Goal: Information Seeking & Learning: Compare options

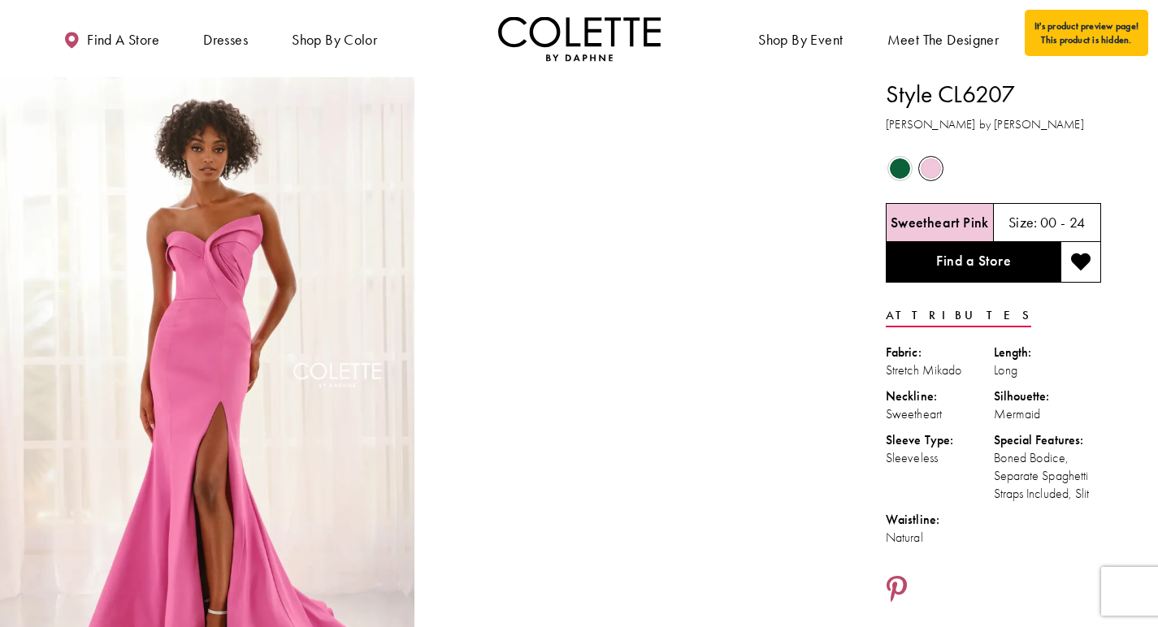
click at [899, 162] on span "Product color controls state depends on size chosen" at bounding box center [900, 168] width 20 height 20
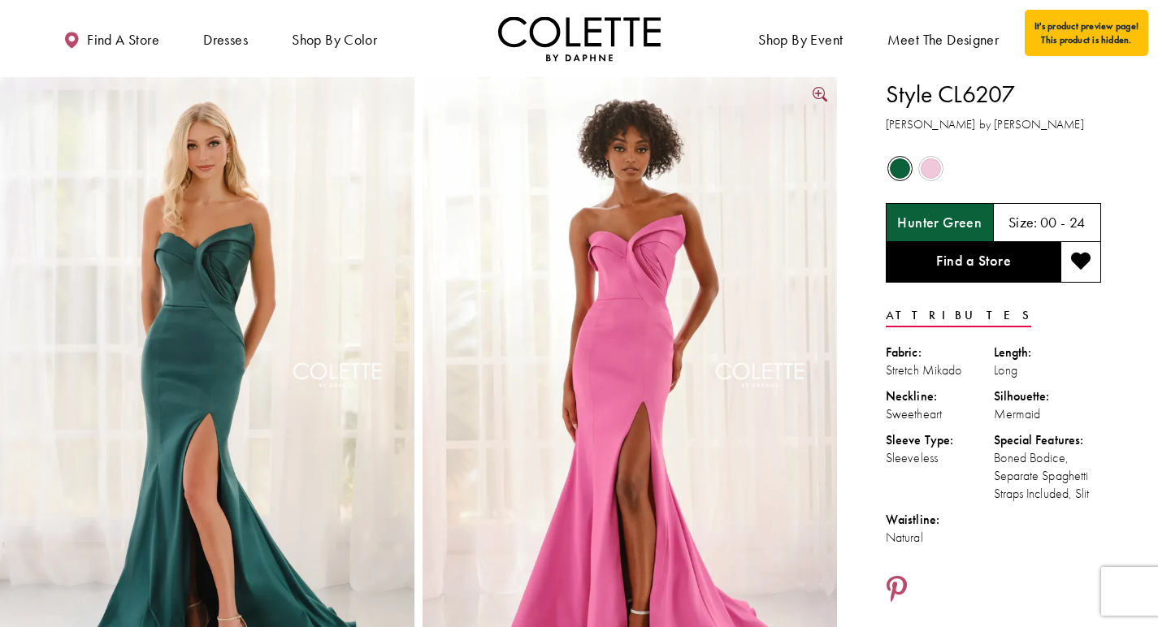
scroll to position [30, 0]
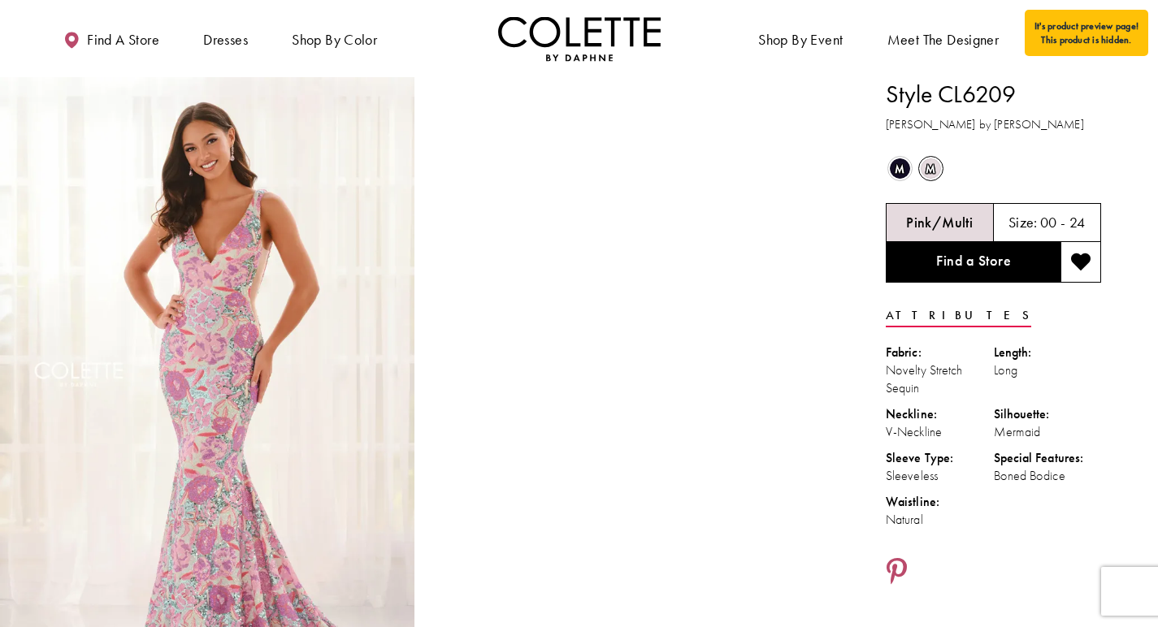
click at [895, 173] on span "m" at bounding box center [900, 168] width 20 height 20
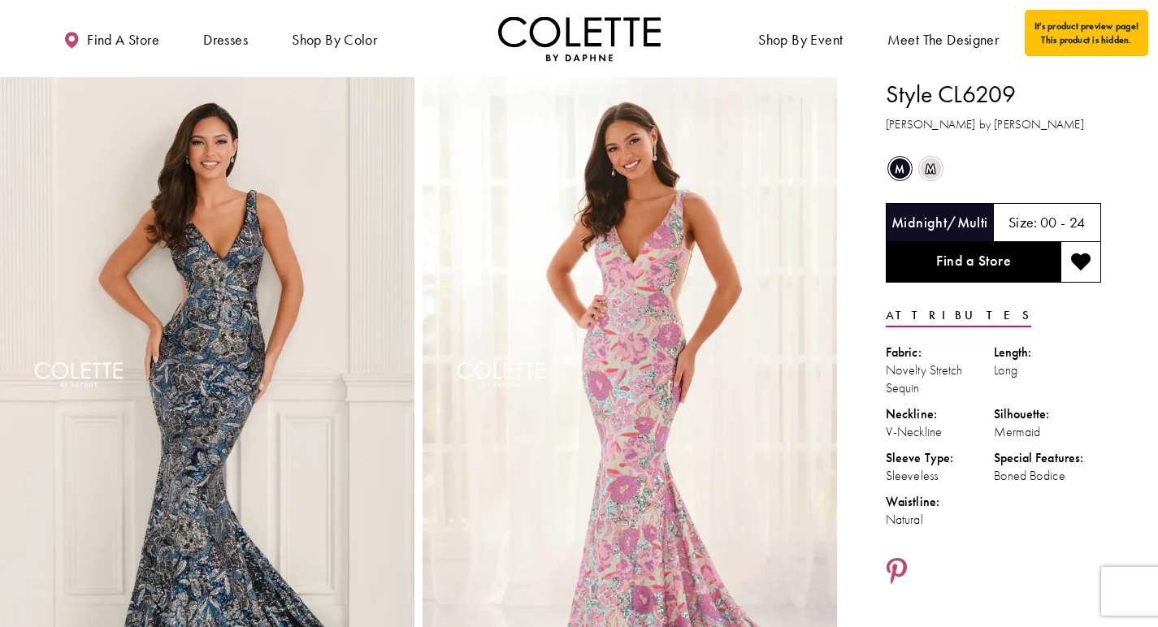
click at [929, 172] on span "m" at bounding box center [930, 168] width 20 height 20
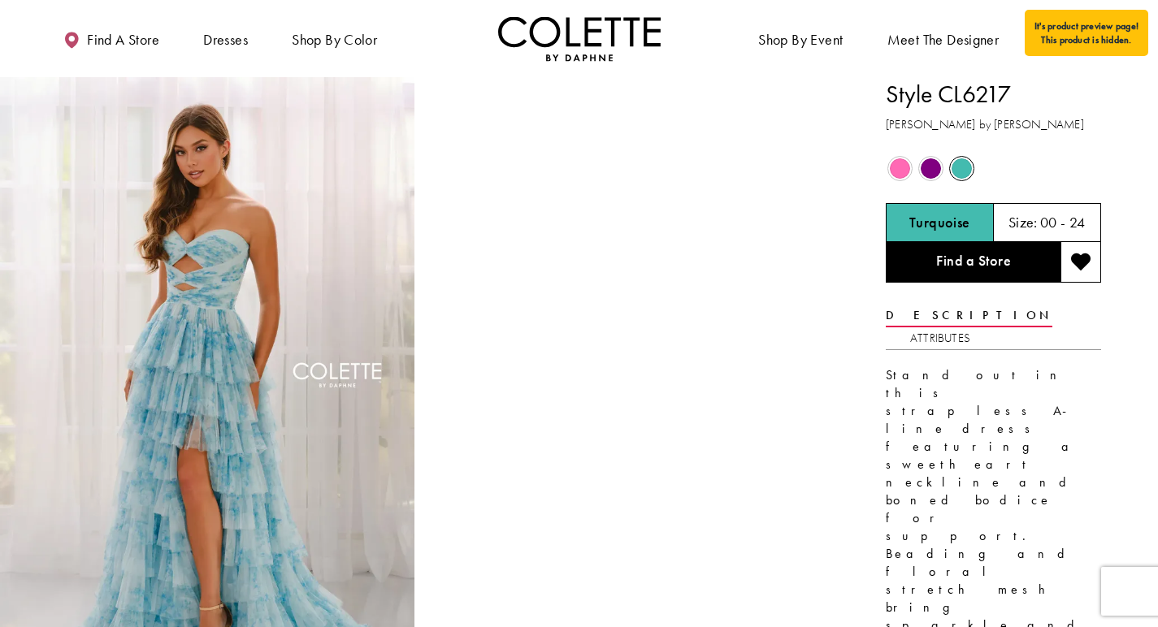
click at [909, 169] on span "Product color controls state depends on size chosen" at bounding box center [900, 168] width 20 height 20
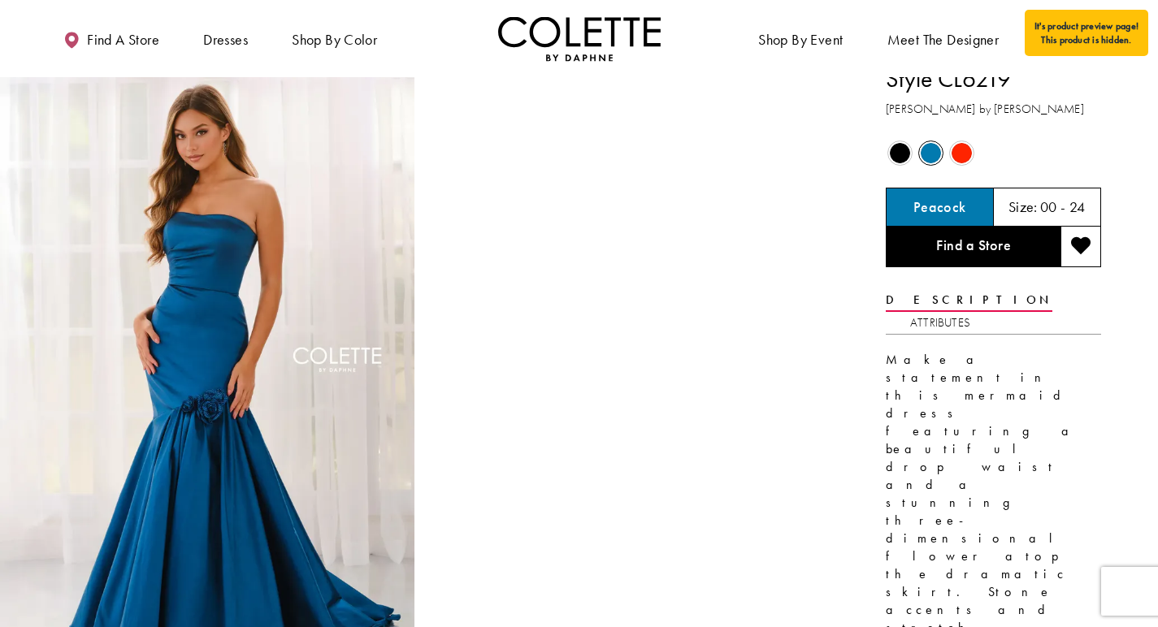
scroll to position [25, 0]
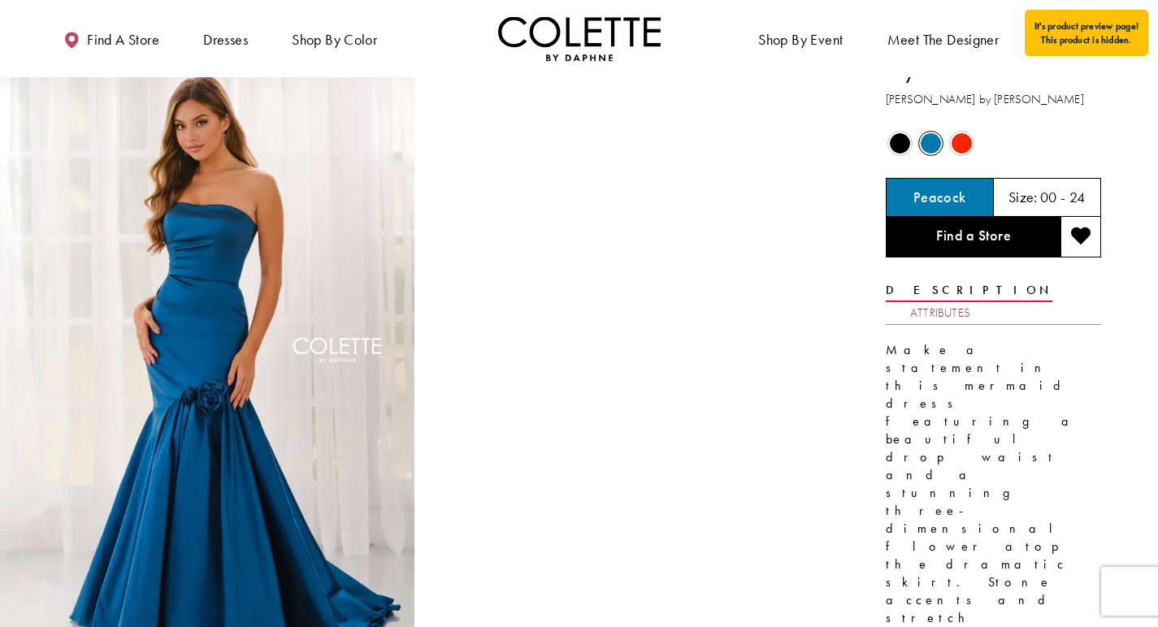
click at [970, 301] on link "Attributes" at bounding box center [940, 313] width 60 height 24
